Goal: Information Seeking & Learning: Learn about a topic

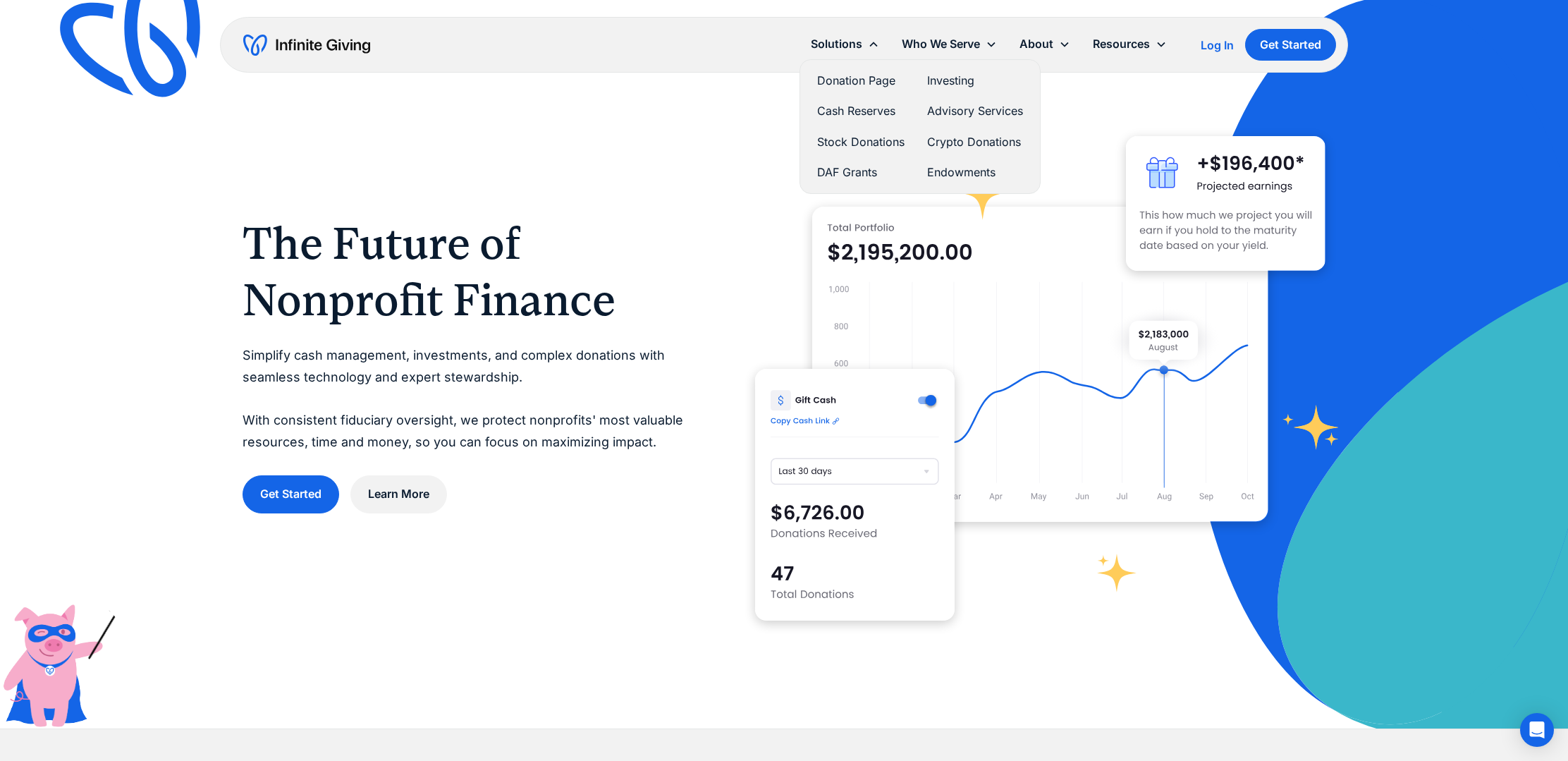
click at [968, 141] on link "Crypto Donations" at bounding box center [975, 142] width 96 height 19
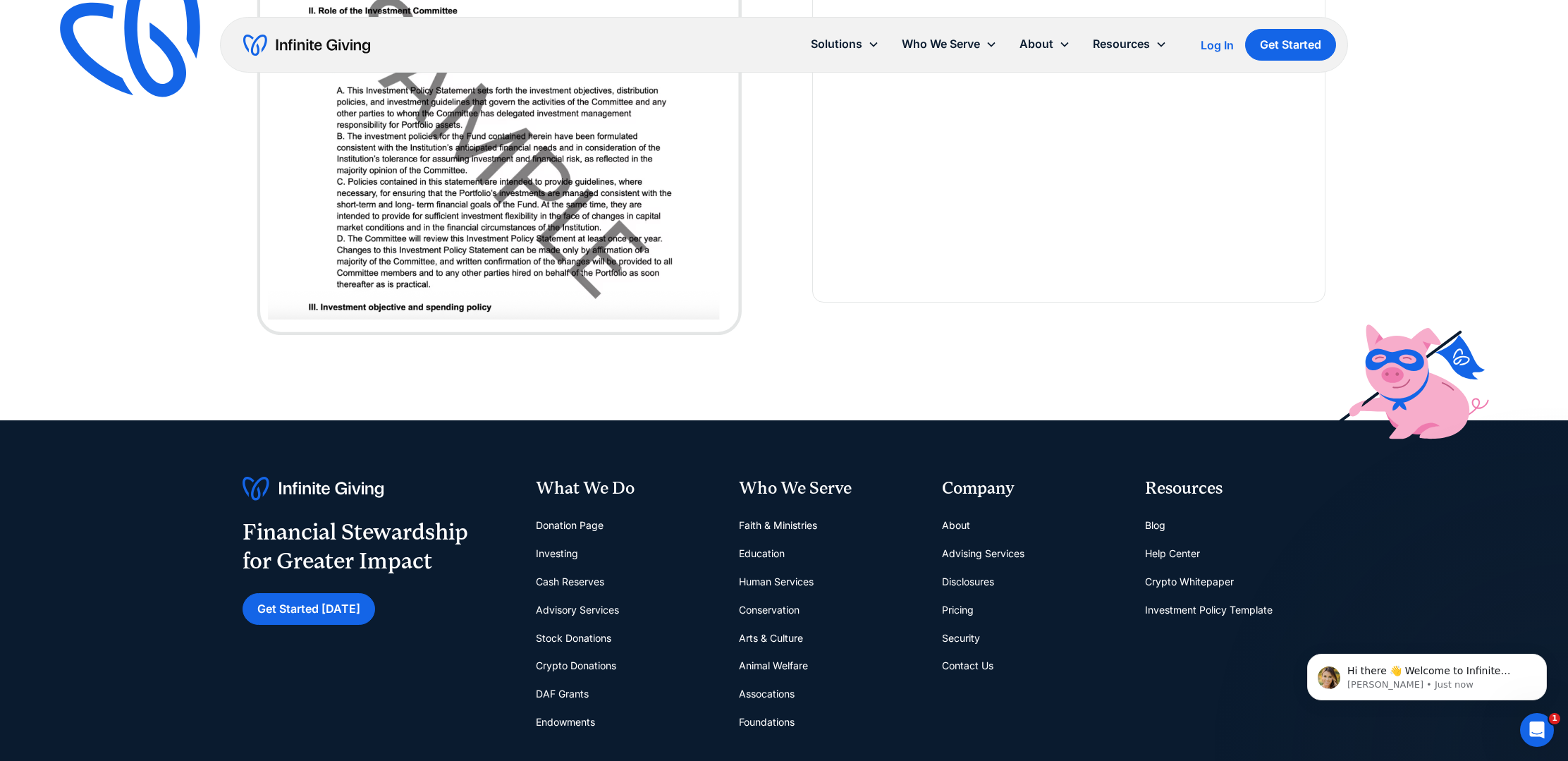
scroll to position [4116, 0]
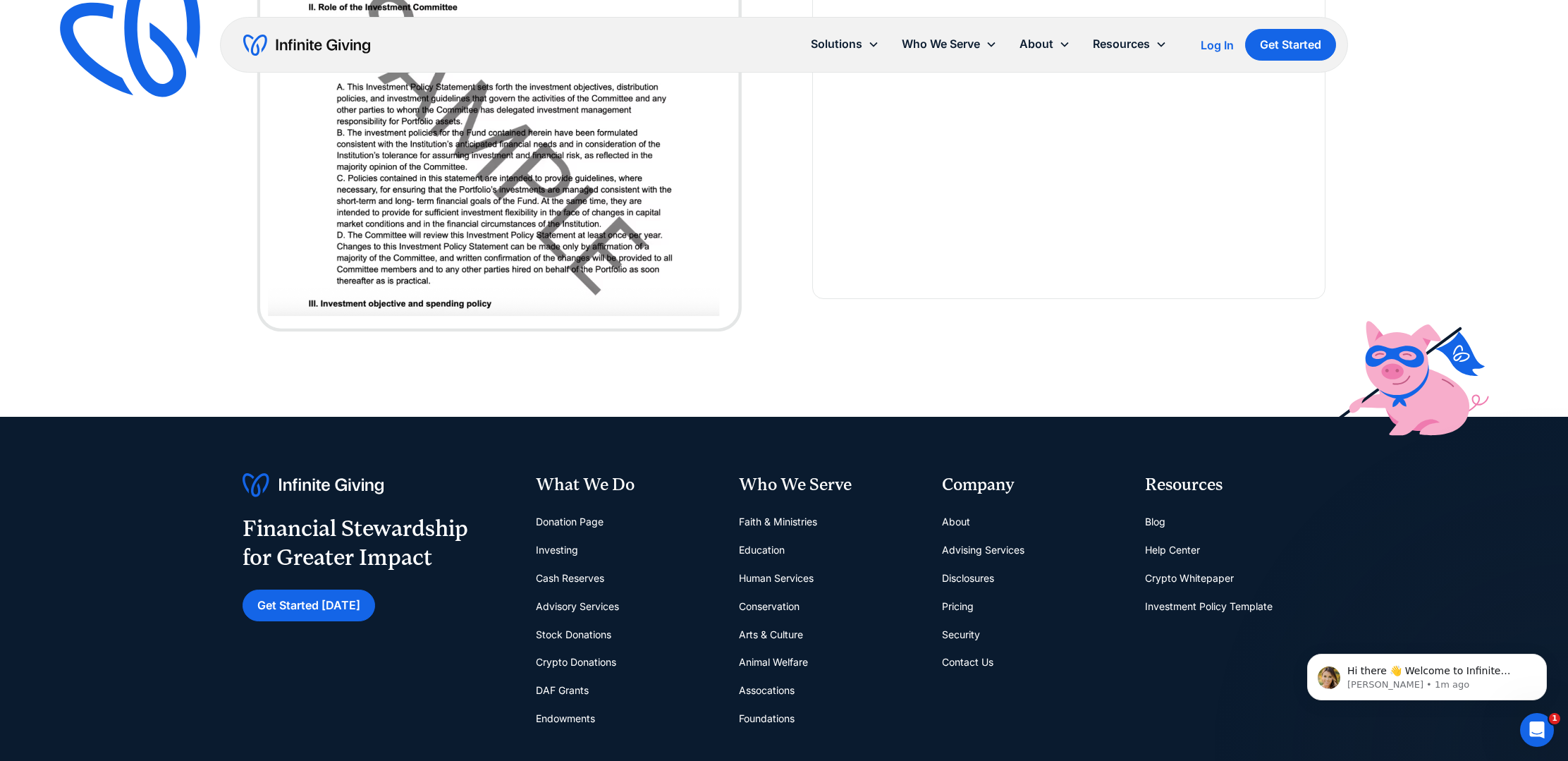
click at [959, 608] on link "Pricing" at bounding box center [957, 607] width 32 height 29
